Goal: Use online tool/utility: Utilize a website feature to perform a specific function

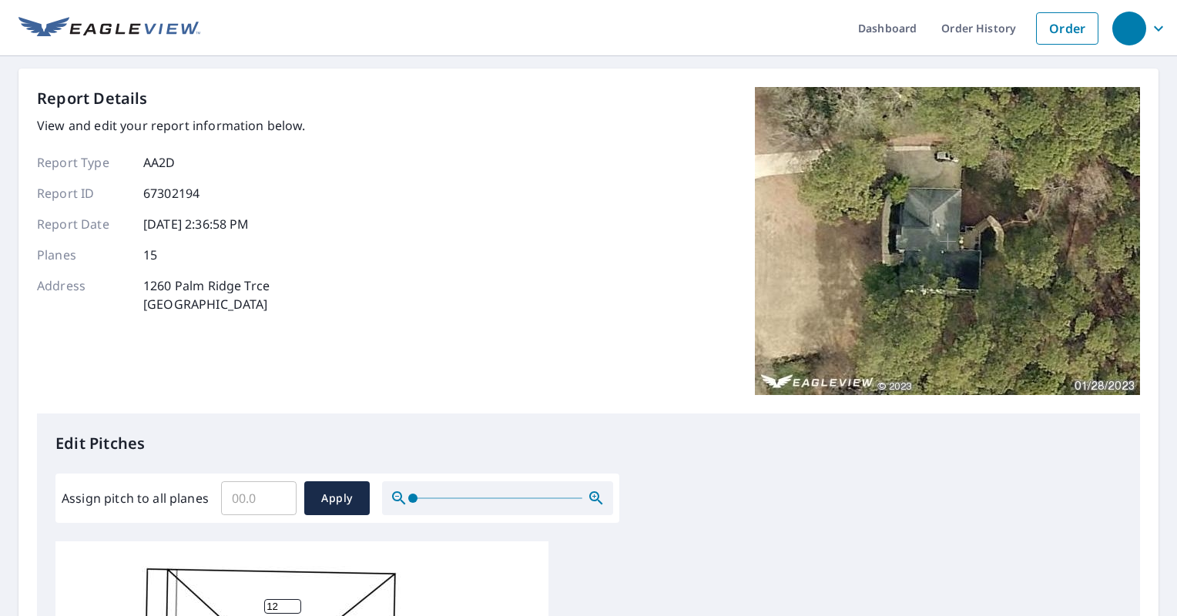
click at [254, 496] on input "Assign pitch to all planes" at bounding box center [258, 498] width 75 height 43
type input "12"
click at [329, 496] on span "Apply" at bounding box center [336, 498] width 41 height 19
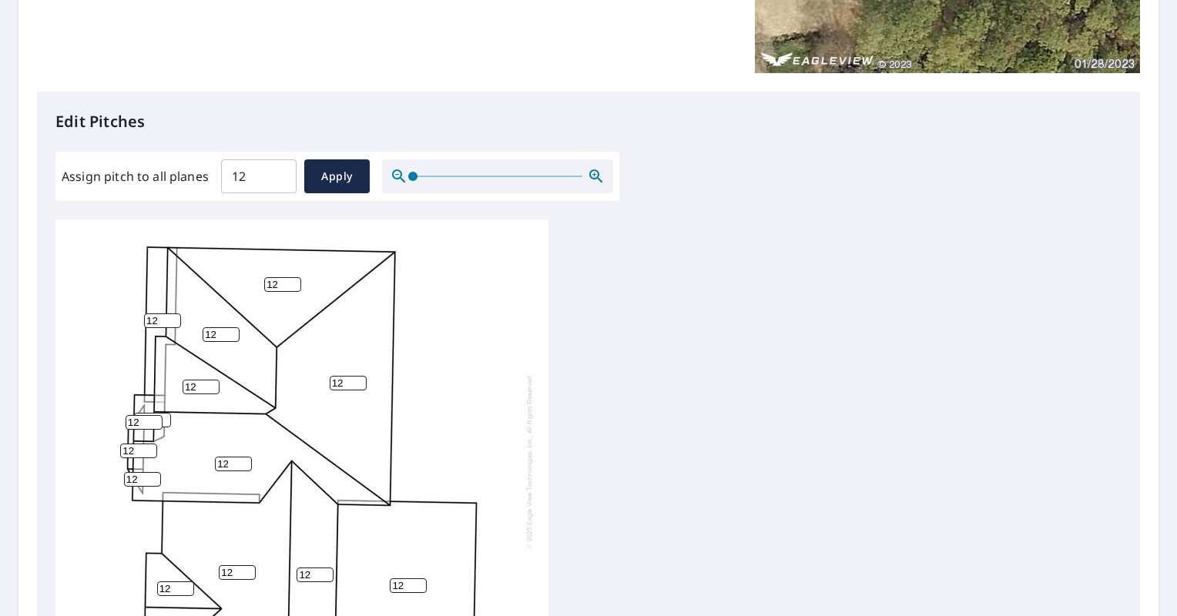
scroll to position [330, 0]
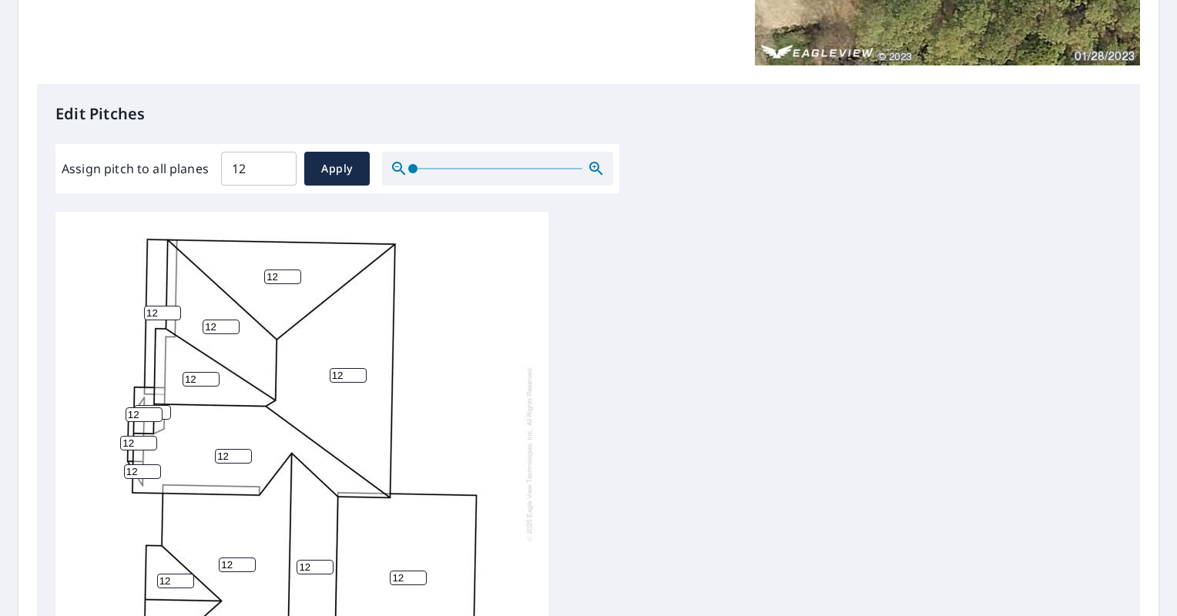
click at [151, 318] on input "12" at bounding box center [162, 313] width 37 height 15
click at [161, 316] on input "12" at bounding box center [162, 313] width 37 height 15
type input "10"
click at [147, 410] on input "12" at bounding box center [144, 414] width 37 height 15
type input "10"
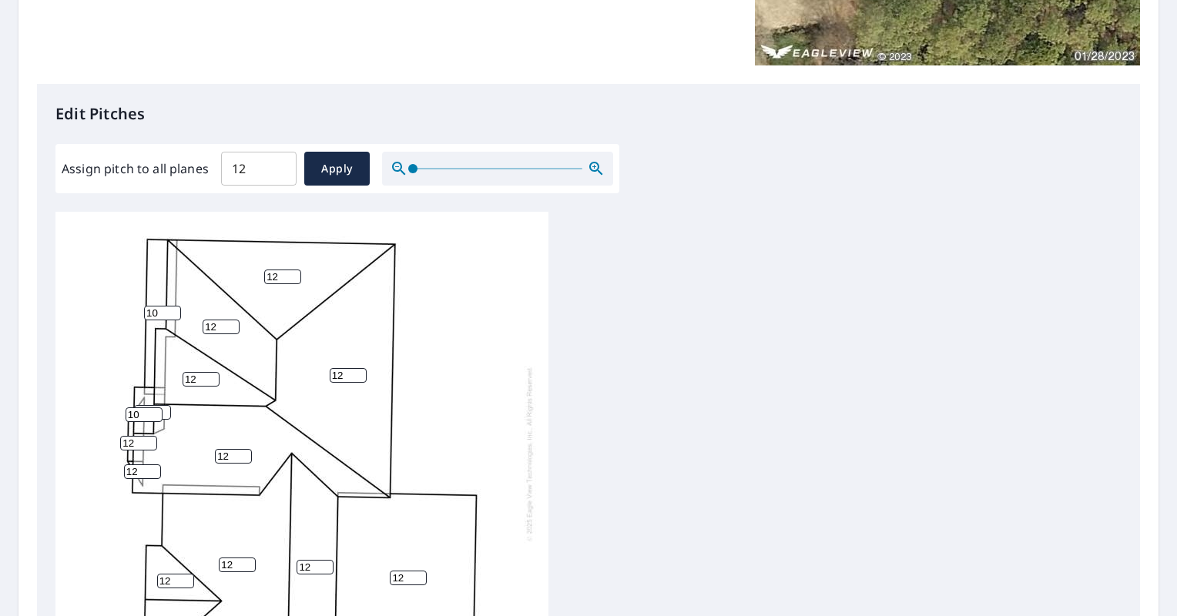
click at [138, 448] on input "12" at bounding box center [138, 443] width 37 height 15
type input "10"
click at [142, 477] on input "12" at bounding box center [142, 471] width 37 height 15
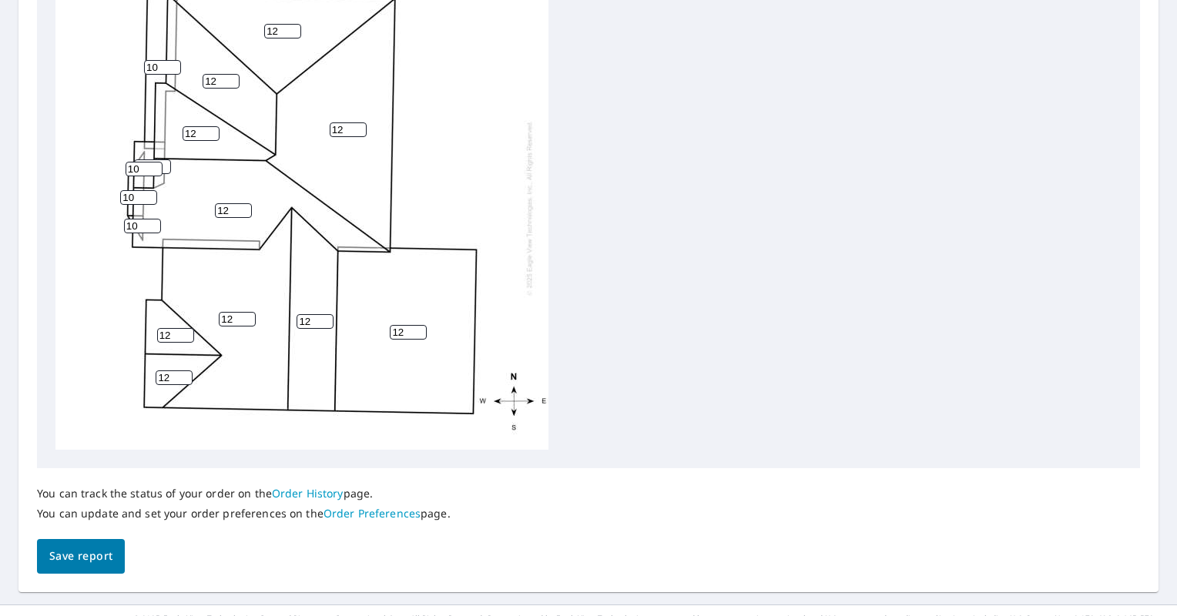
scroll to position [577, 0]
type input "10"
click at [95, 560] on span "Save report" at bounding box center [80, 553] width 63 height 19
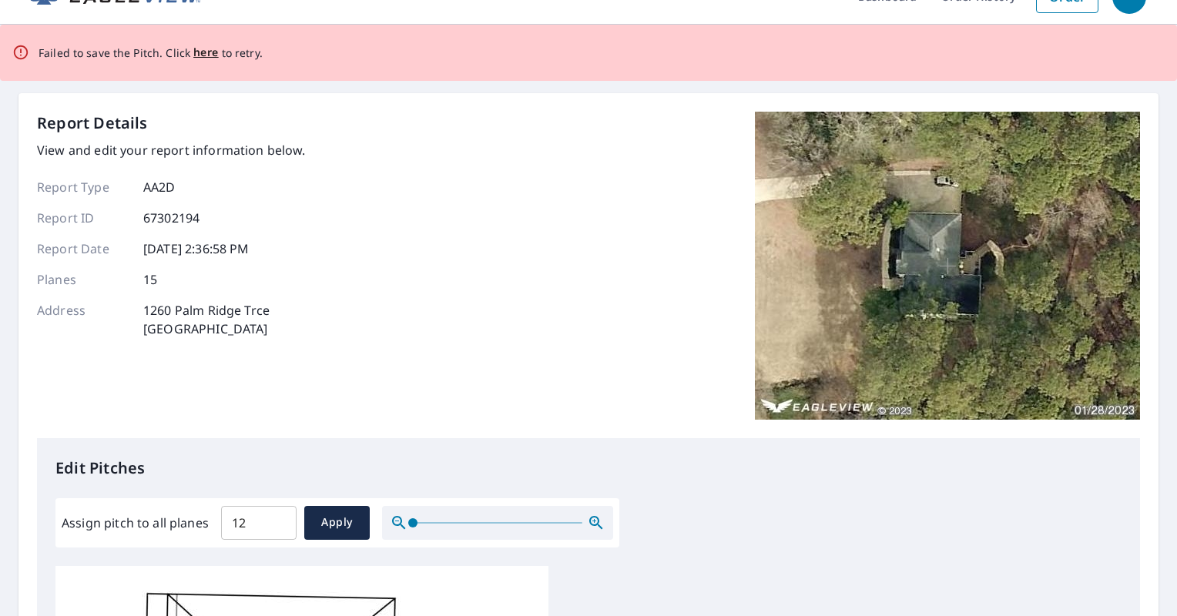
scroll to position [0, 0]
